Goal: Task Accomplishment & Management: Manage account settings

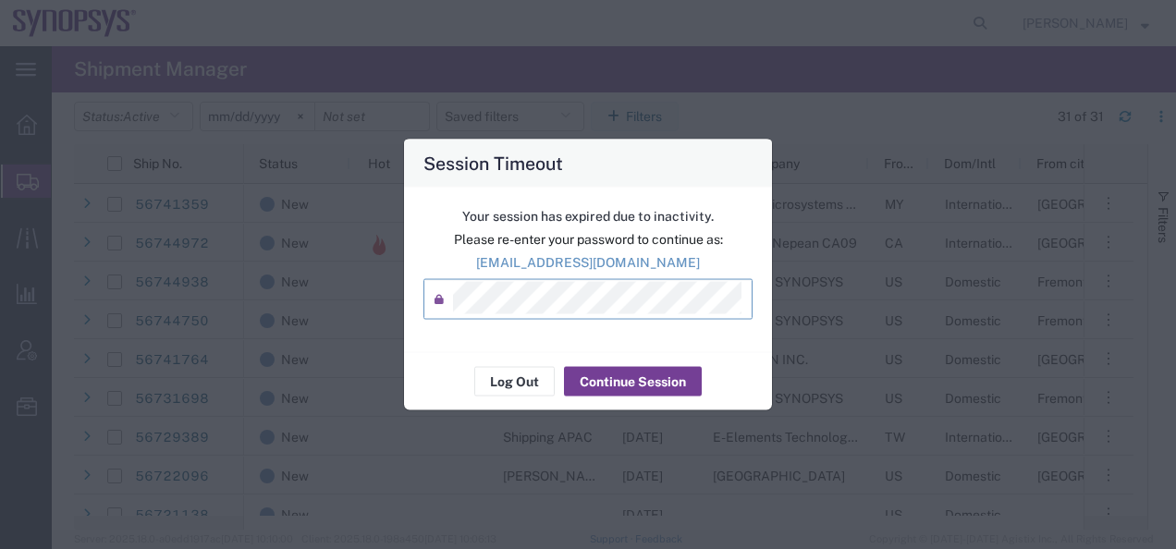
click at [613, 388] on button "Continue Session" at bounding box center [633, 382] width 138 height 30
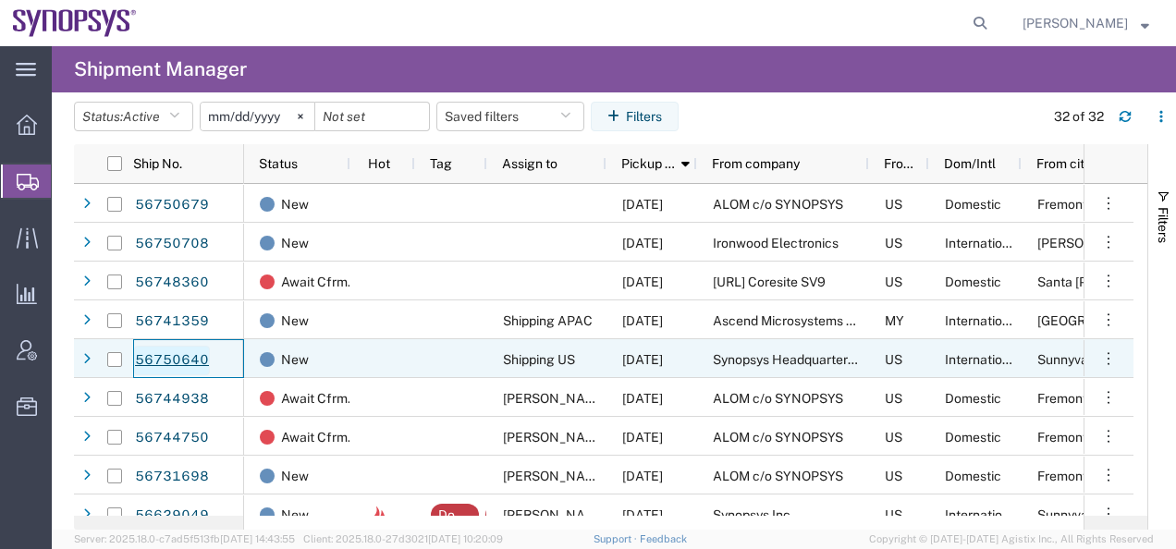
click at [172, 362] on link "56750640" at bounding box center [172, 361] width 76 height 30
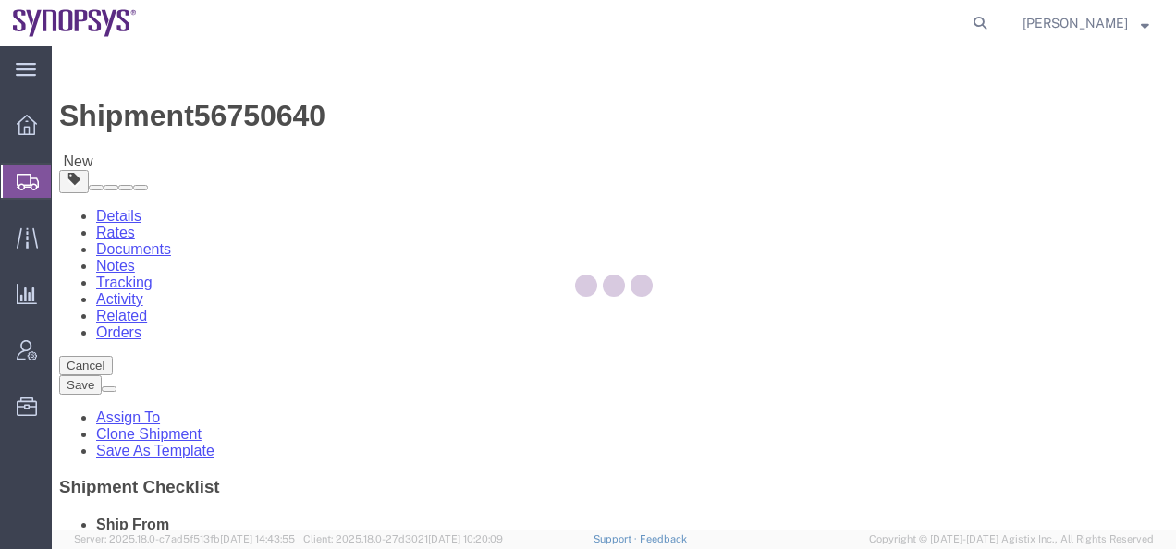
select select "63204"
select select
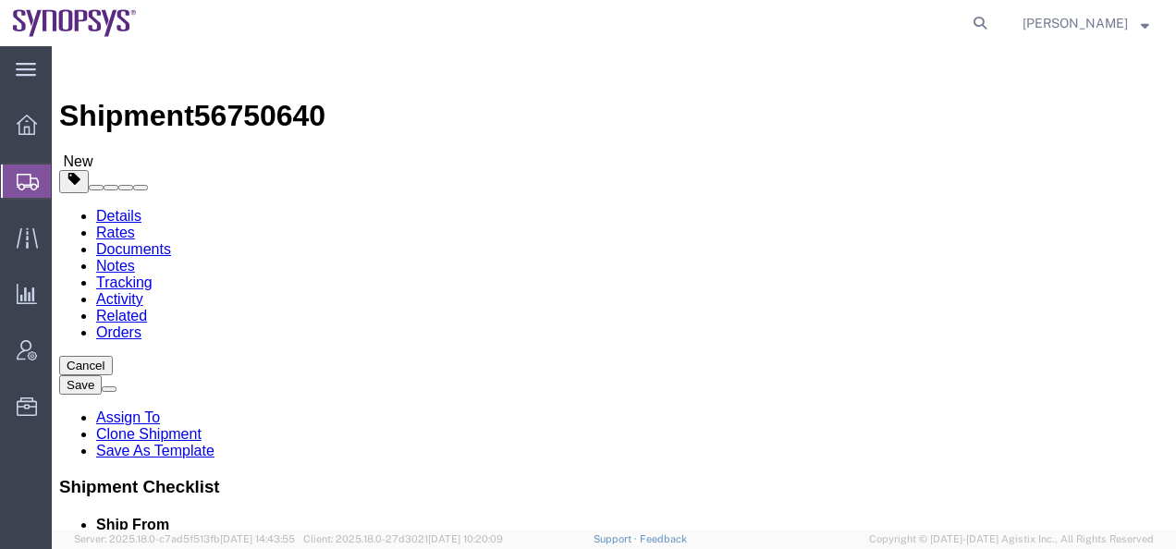
click link "Assign To"
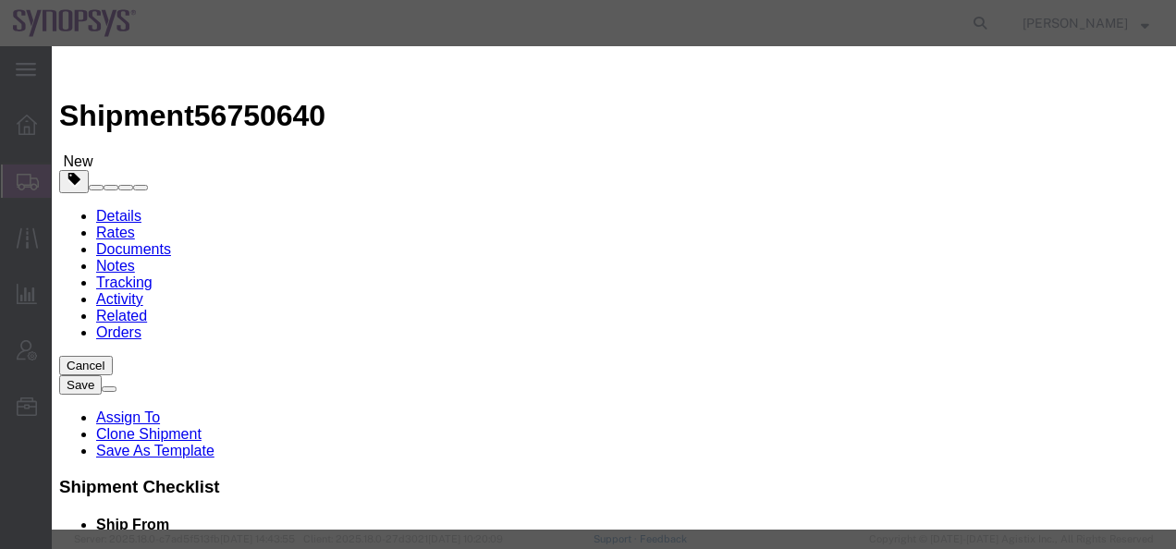
select select "117156"
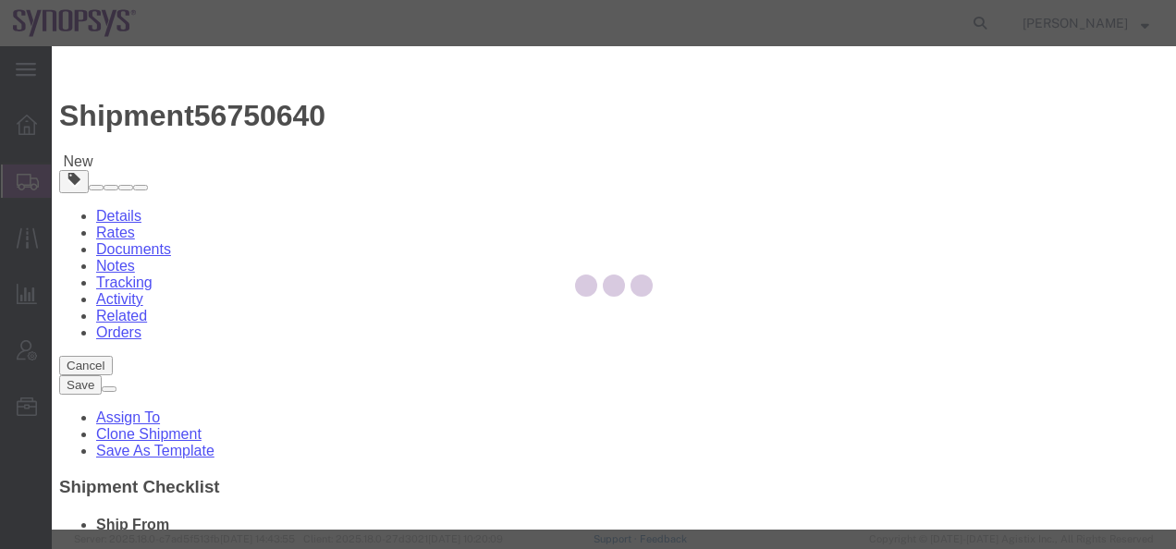
select select
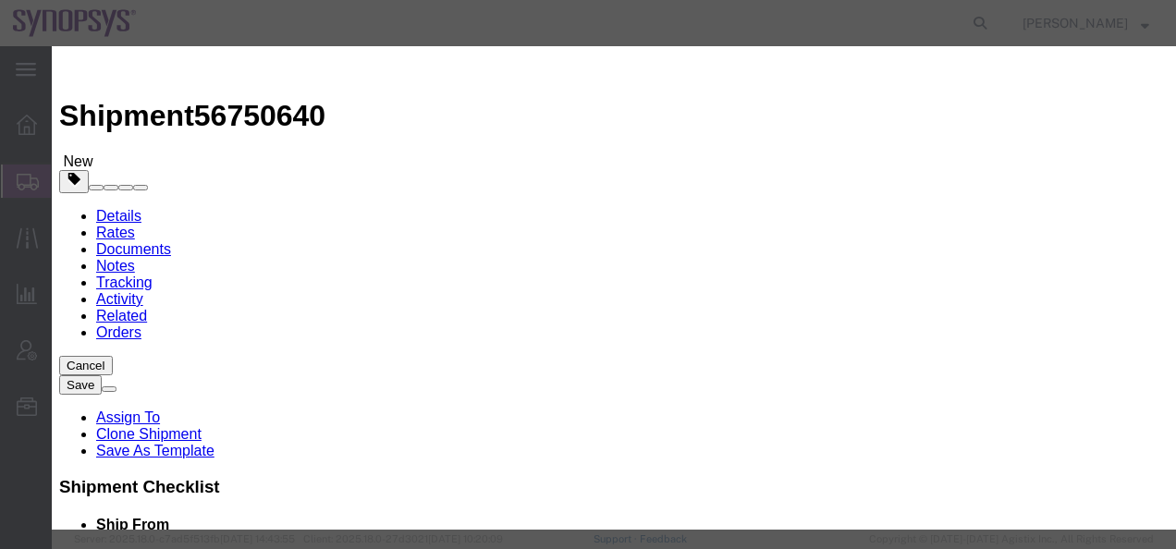
type input "[PERSON_NAME]"
select select "98360"
click input "Send notification email"
checkbox input "false"
click button "Assign"
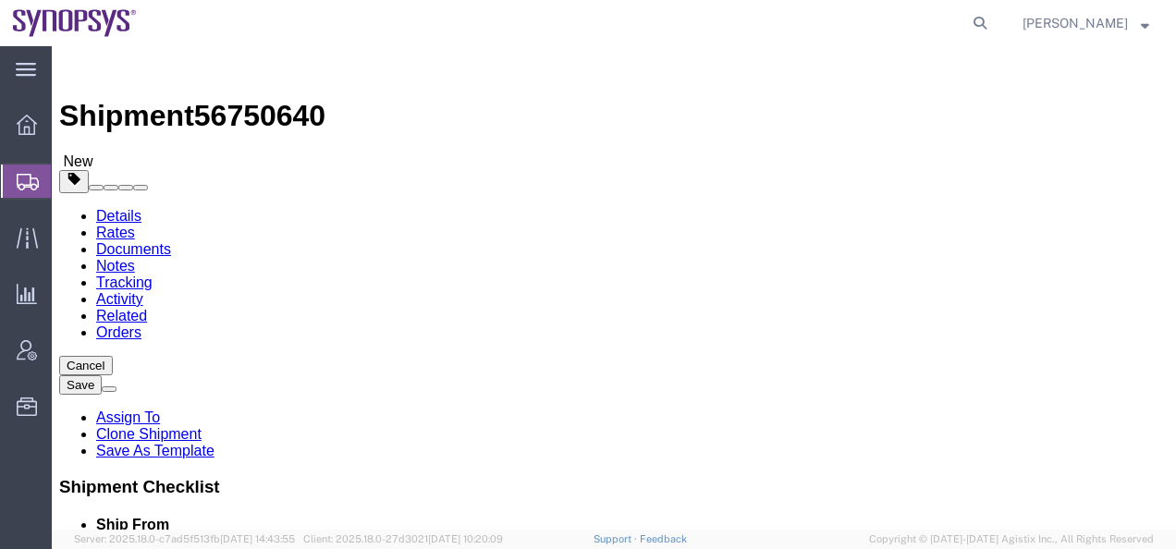
click img
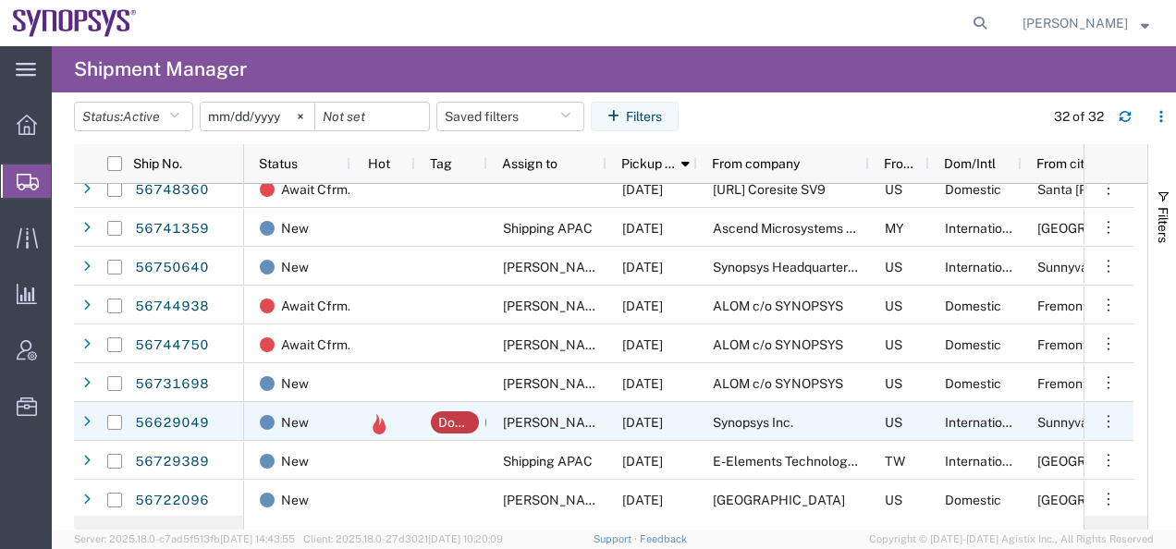
scroll to position [185, 0]
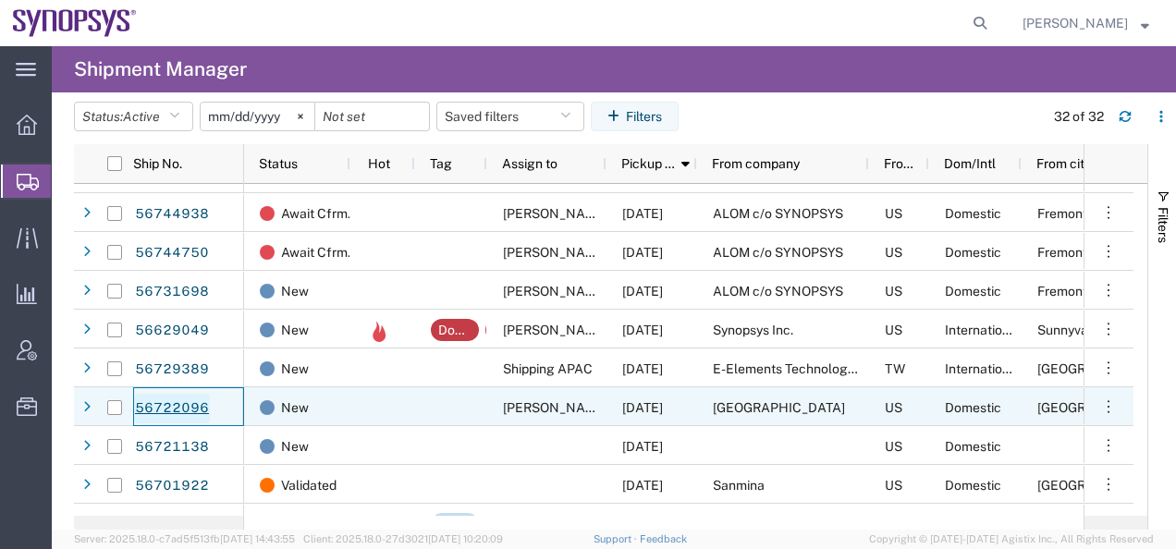
click at [177, 408] on link "56722096" at bounding box center [172, 409] width 76 height 30
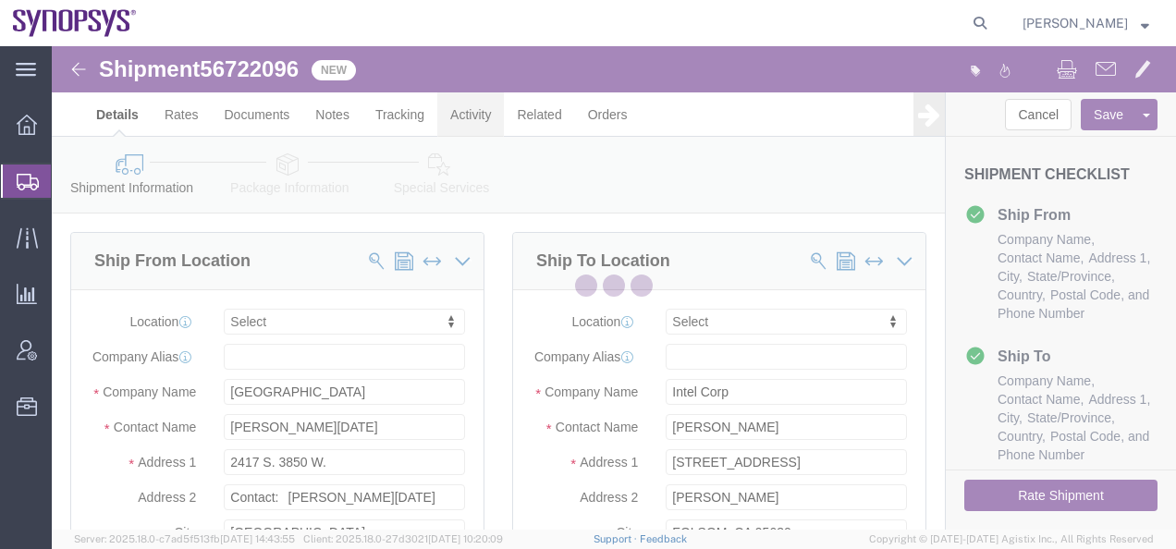
select select
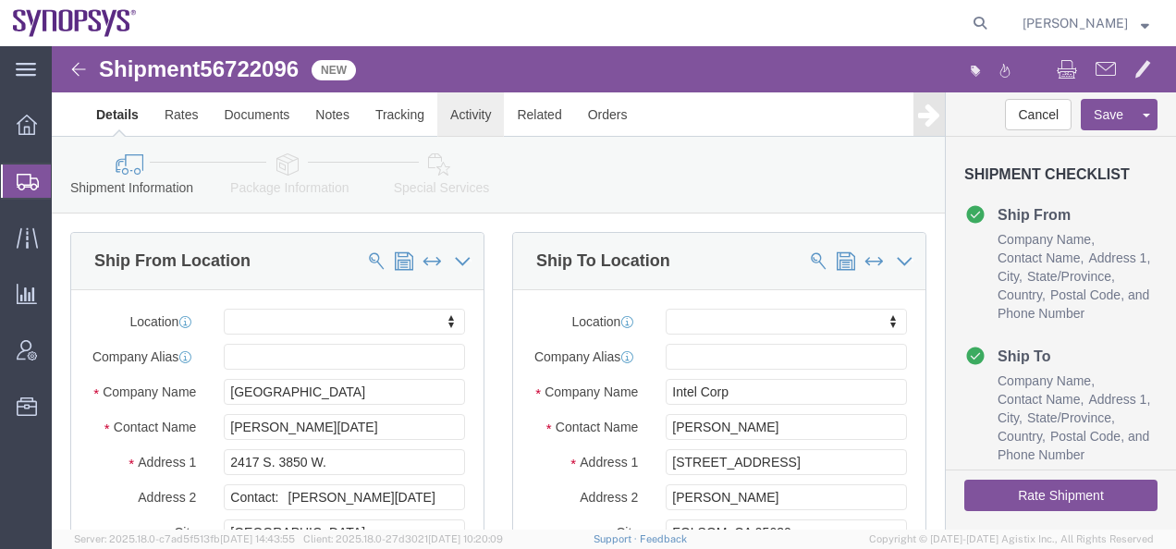
click link "Activity"
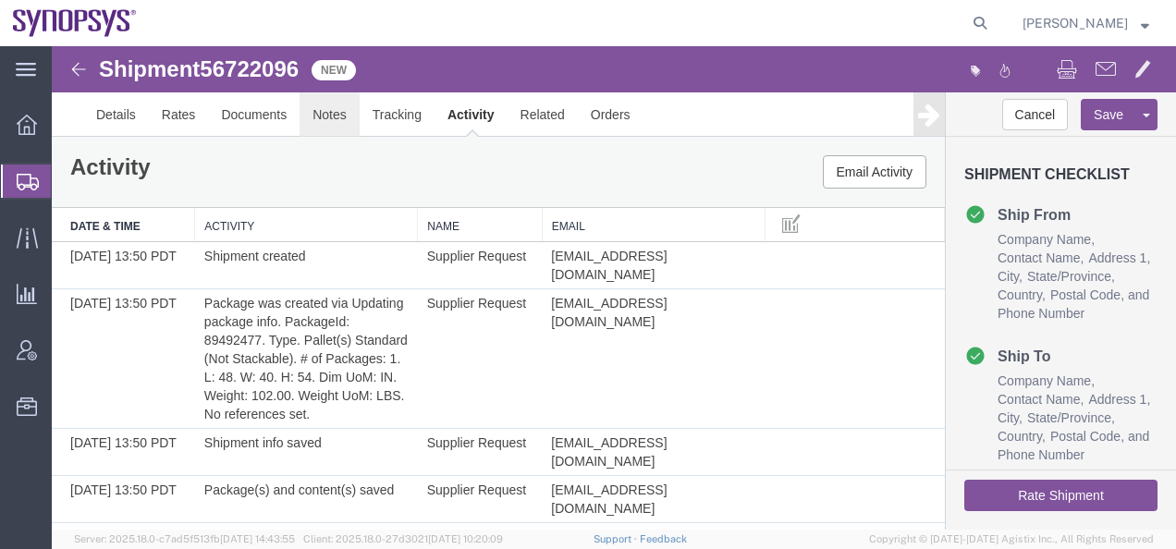
click at [320, 118] on link "Notes" at bounding box center [329, 114] width 60 height 44
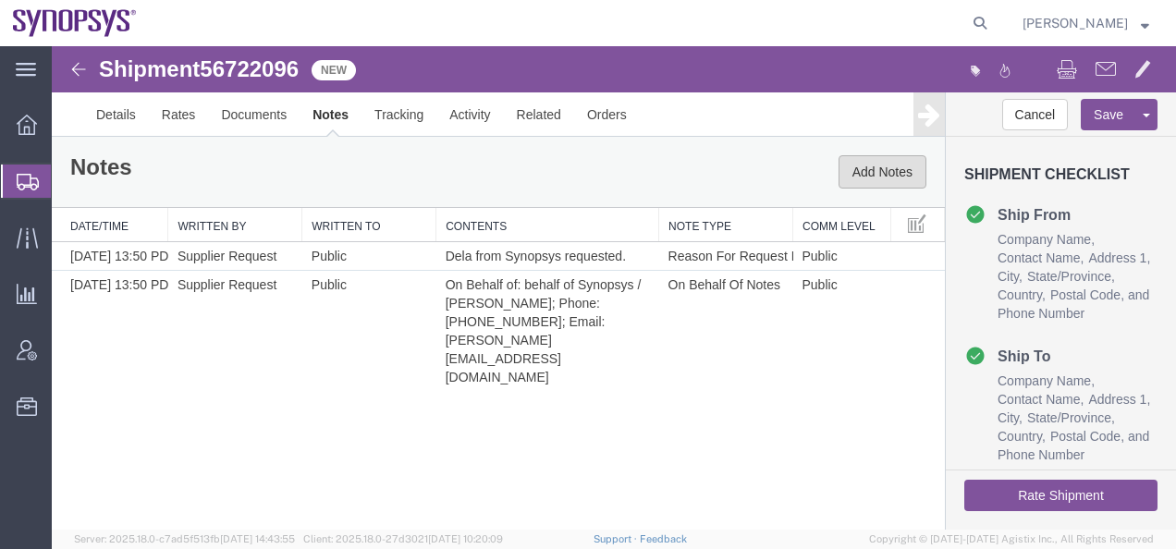
click at [864, 177] on button "Add Notes" at bounding box center [882, 171] width 88 height 33
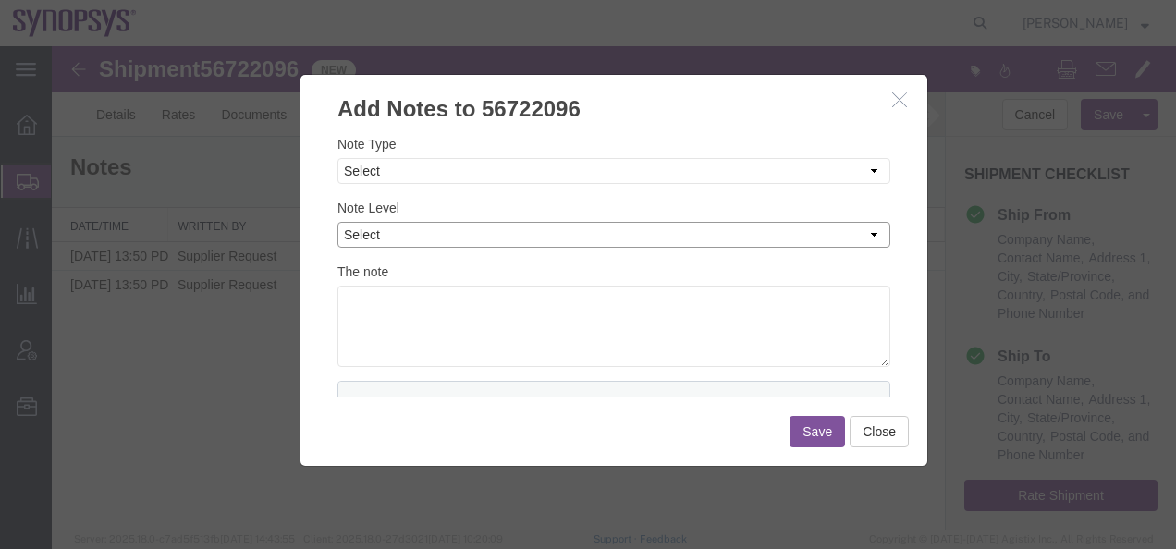
click at [371, 232] on select "Select Private to Account Private to Vendor Public" at bounding box center [613, 235] width 553 height 26
select select "PRIVATE_TO_ACCOUNT"
click at [337, 222] on select "Select Private to Account Private to Vendor Public" at bounding box center [613, 235] width 553 height 26
click at [358, 178] on select "Select Approval Bid Notes Carrier Change Notes Claim Notes Content Hazmat Notes…" at bounding box center [613, 171] width 553 height 26
select select "SHIPMENT_NOTES"
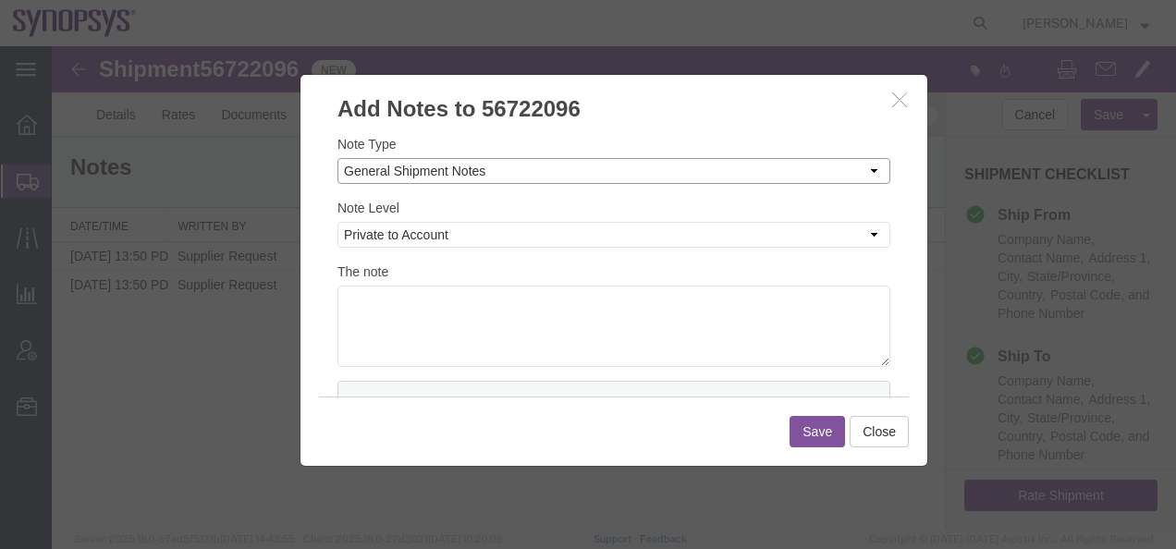
click at [337, 158] on select "Select Approval Bid Notes Carrier Change Notes Claim Notes Content Hazmat Notes…" at bounding box center [613, 171] width 553 height 26
click at [380, 312] on textarea at bounding box center [613, 326] width 553 height 81
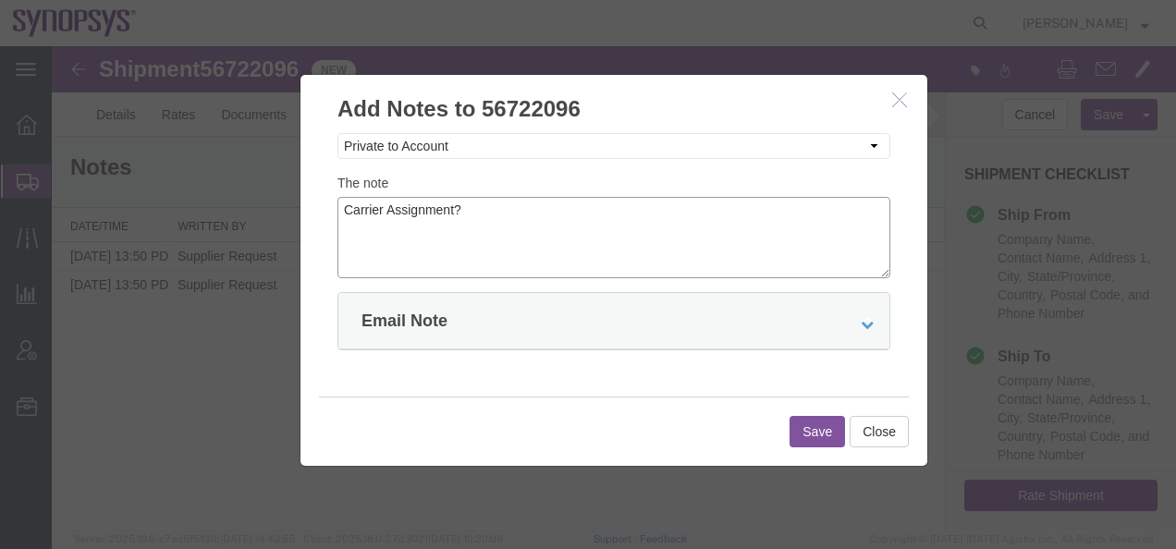
type textarea "Carrier Assignment?"
click at [594, 327] on div "Email Note" at bounding box center [613, 321] width 551 height 56
click at [861, 320] on icon at bounding box center [867, 324] width 13 height 13
click at [464, 381] on input "This Note" at bounding box center [460, 379] width 12 height 12
radio input "true"
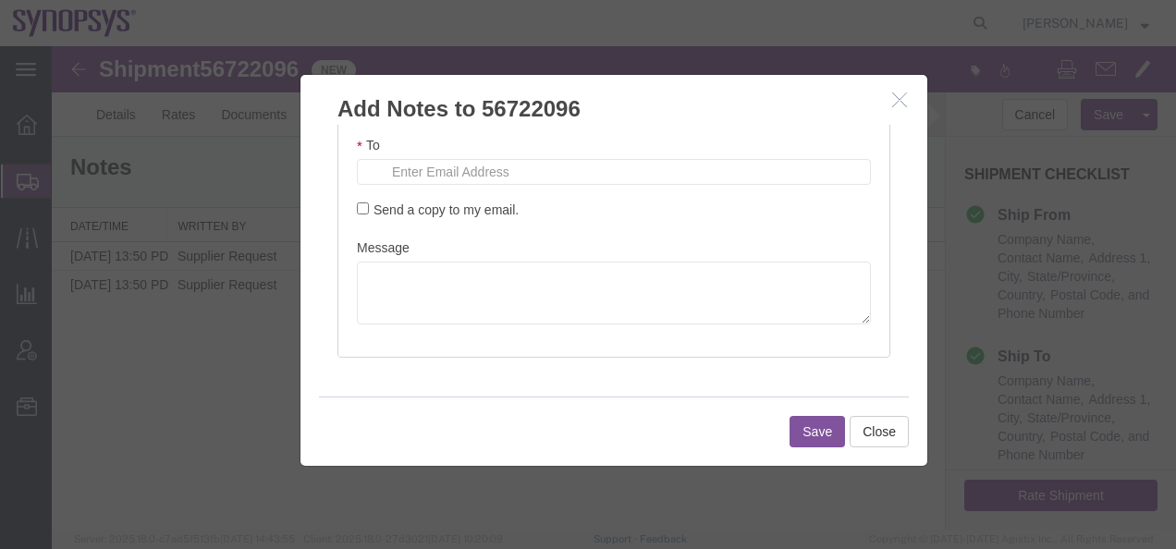
scroll to position [391, 0]
click at [398, 164] on input "text" at bounding box center [491, 165] width 216 height 24
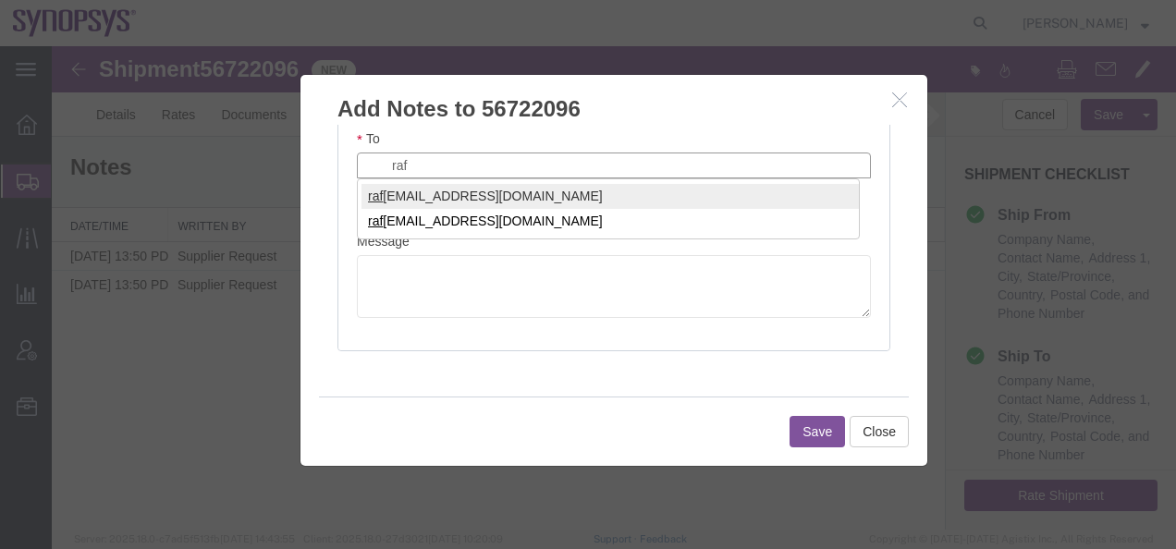
type input "raf"
type input "[PERSON_NAME][EMAIL_ADDRESS][DOMAIN_NAME]"
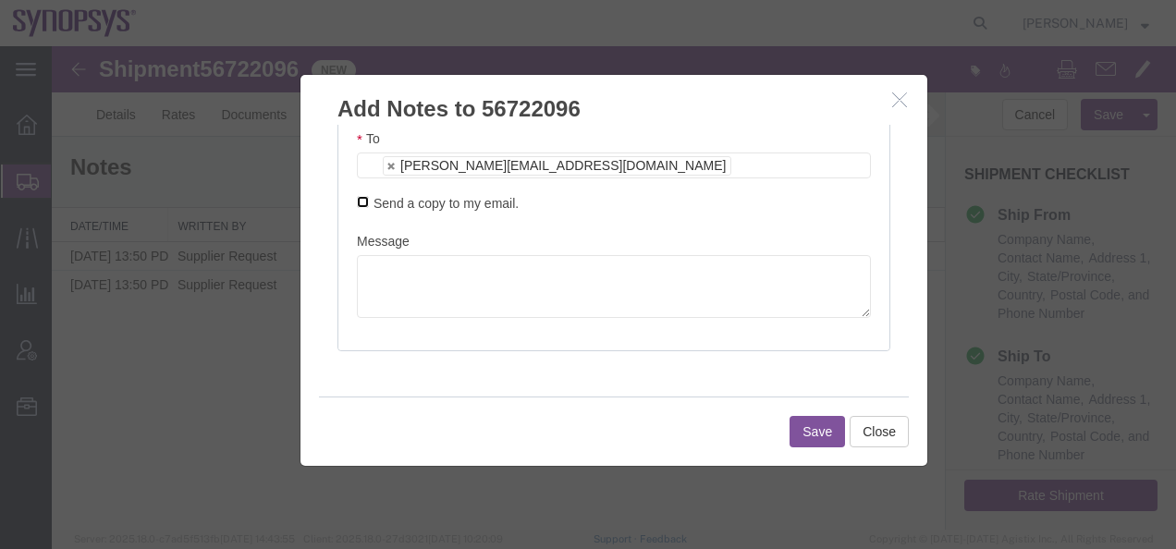
click at [365, 200] on input "Send a copy to my email." at bounding box center [363, 202] width 12 height 12
checkbox input "true"
click at [381, 262] on textarea at bounding box center [614, 286] width 514 height 63
type textarea "[PERSON_NAME], Who will you assign to this linehaul shipment from [US_STATE] to…"
click at [800, 427] on button "Save" at bounding box center [816, 431] width 55 height 31
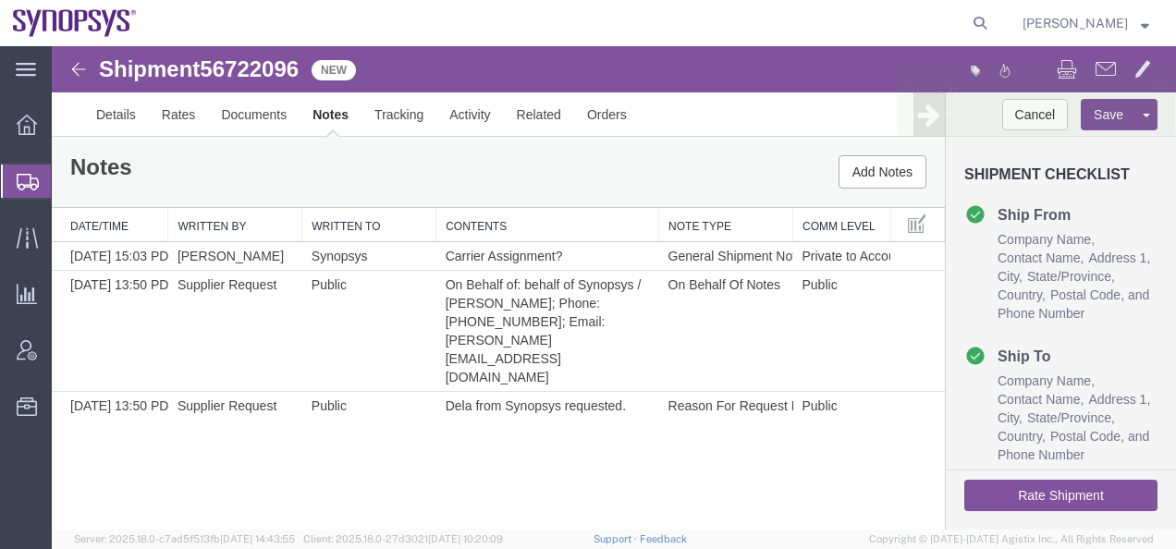
click at [79, 67] on img at bounding box center [78, 69] width 22 height 22
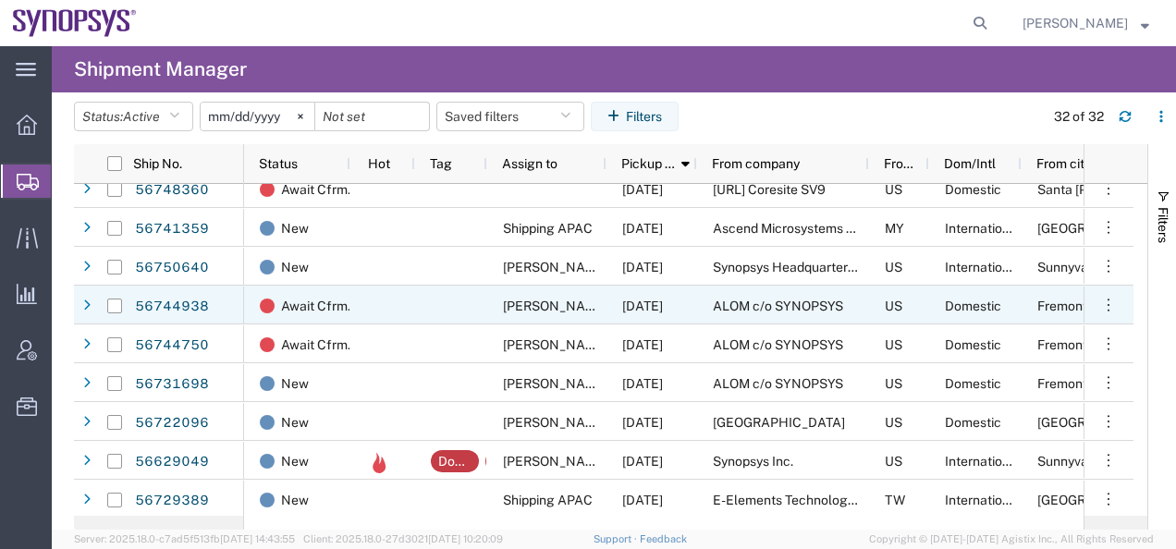
scroll to position [185, 0]
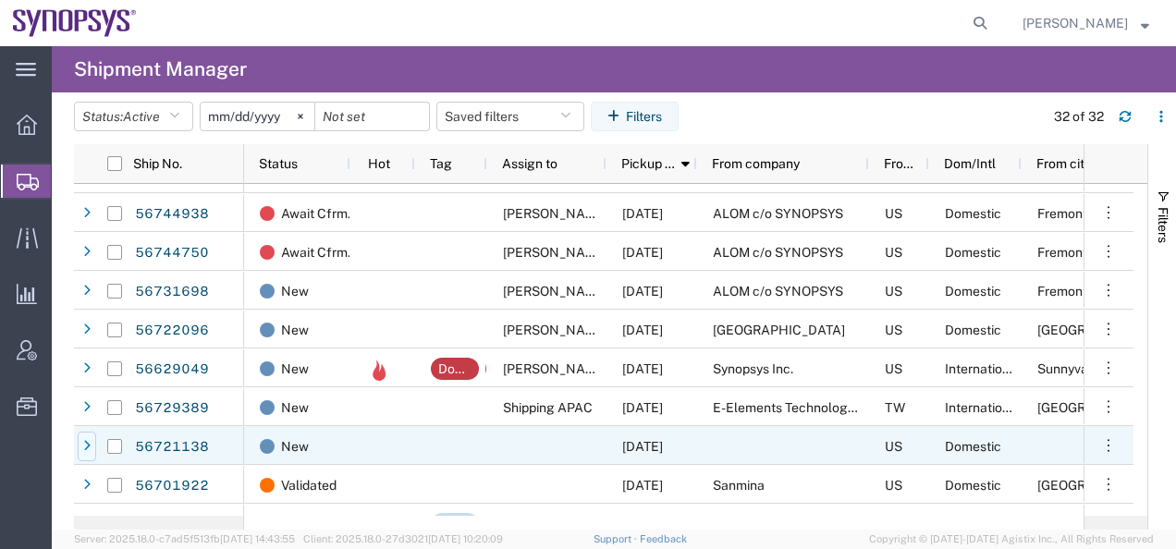
click at [83, 446] on icon at bounding box center [86, 446] width 7 height 13
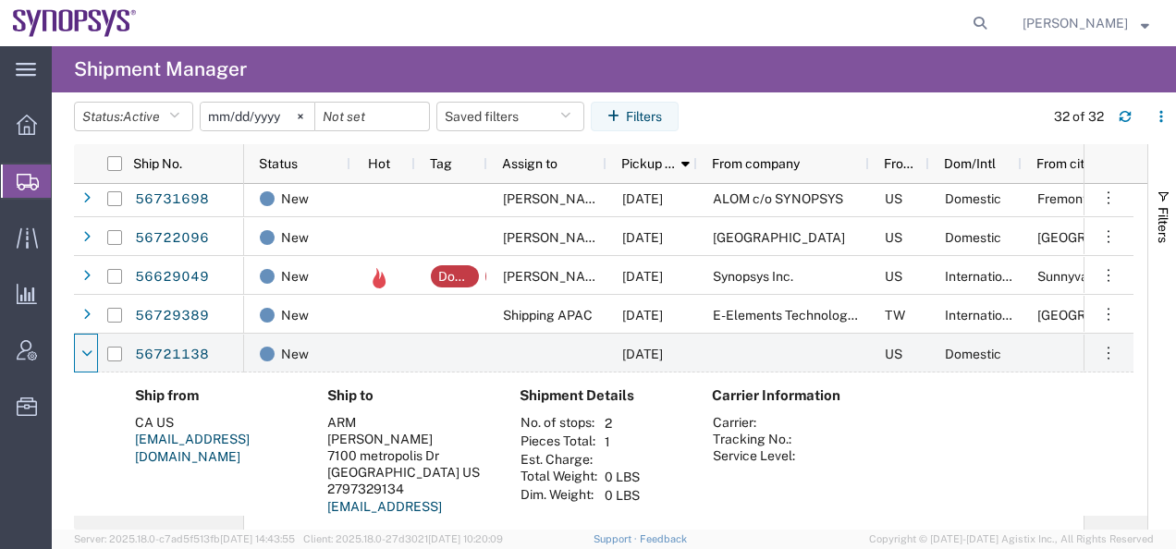
scroll to position [370, 0]
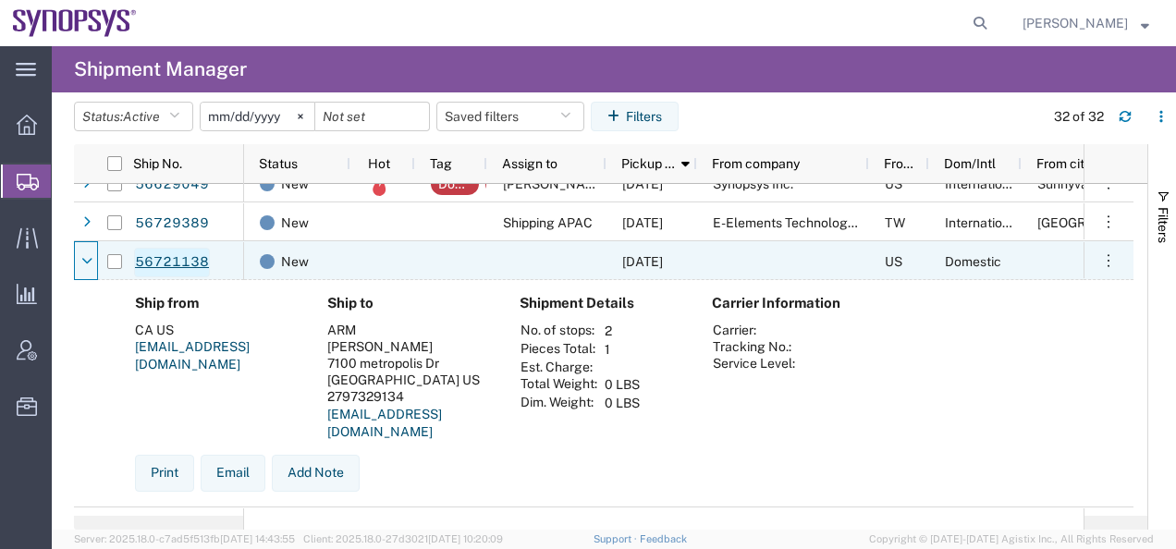
click at [180, 262] on link "56721138" at bounding box center [172, 263] width 76 height 30
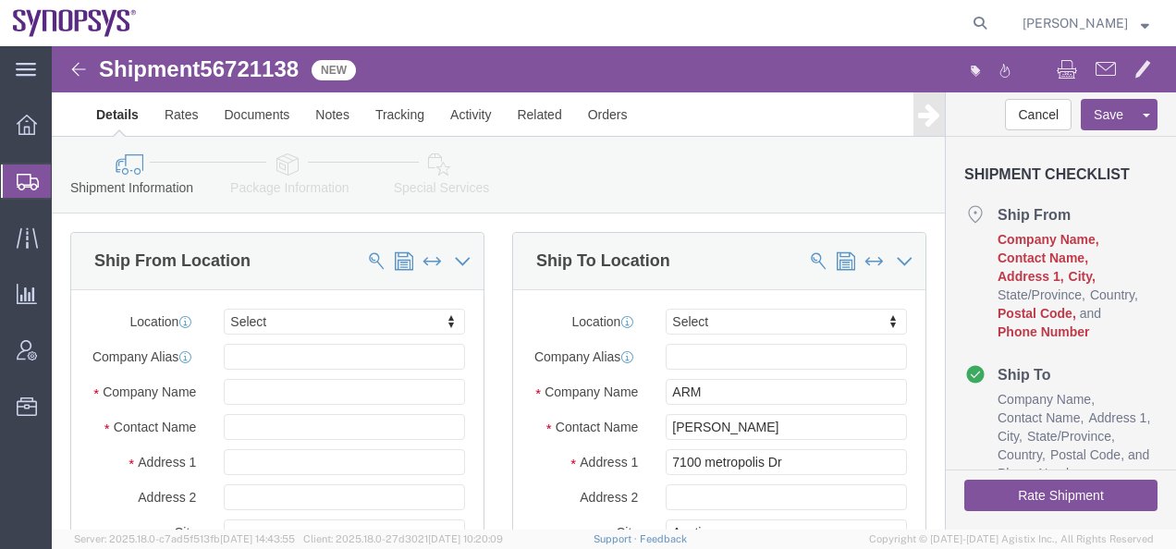
select select
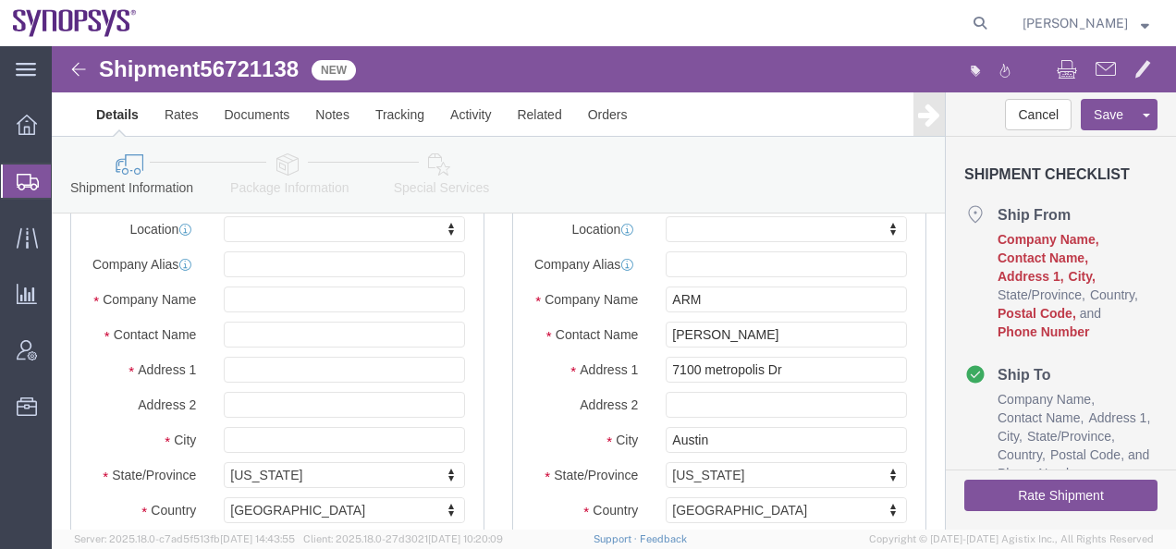
scroll to position [92, 0]
click img
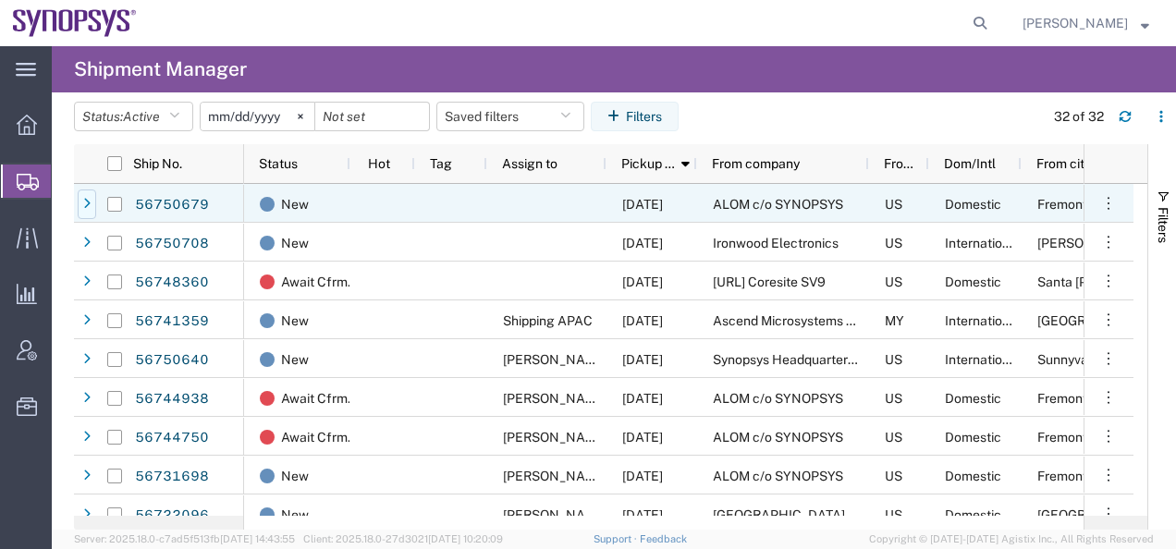
click at [88, 202] on icon at bounding box center [86, 204] width 7 height 13
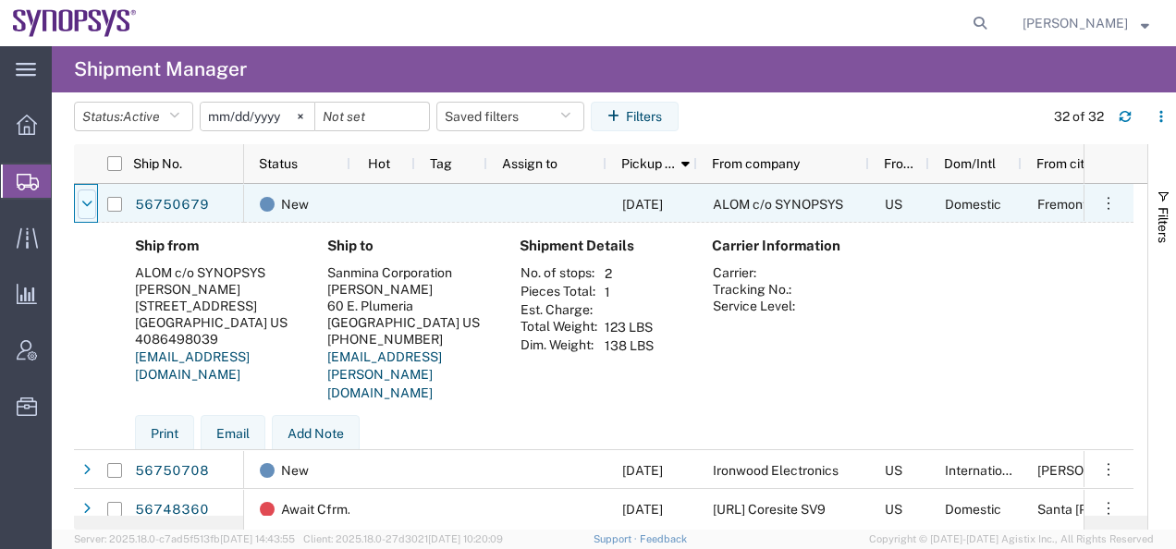
click at [93, 203] on div at bounding box center [87, 204] width 18 height 30
